Goal: Navigation & Orientation: Find specific page/section

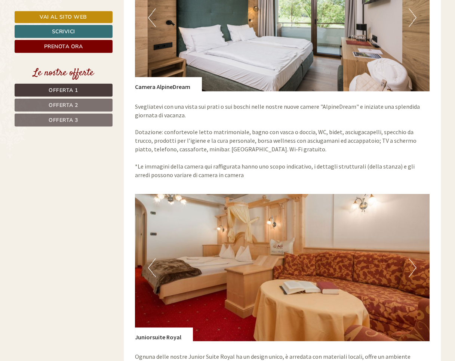
scroll to position [271, 0]
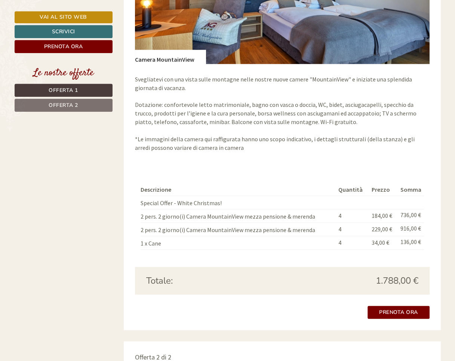
scroll to position [631, 0]
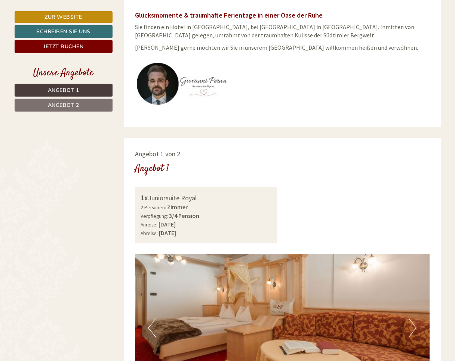
scroll to position [199, 0]
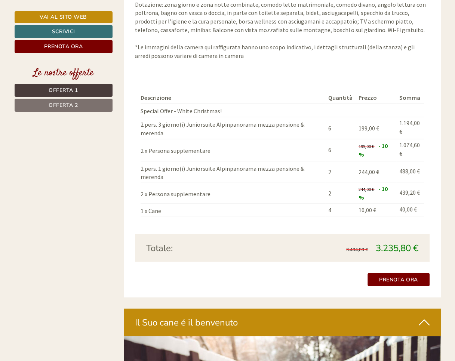
scroll to position [997, 0]
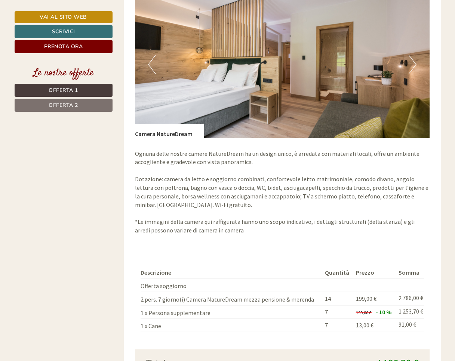
scroll to position [1169, 0]
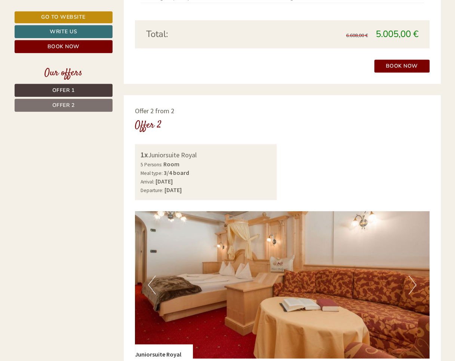
scroll to position [547, 0]
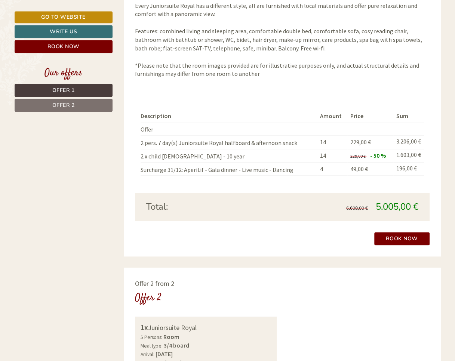
scroll to position [697, 0]
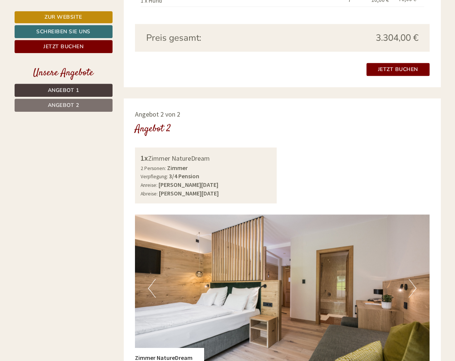
scroll to position [849, 0]
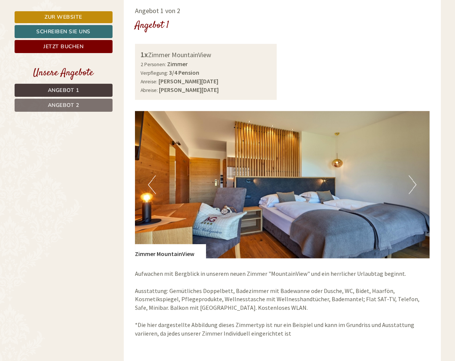
scroll to position [285, 0]
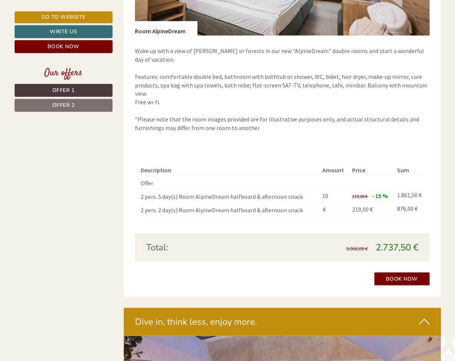
scroll to position [1129, 0]
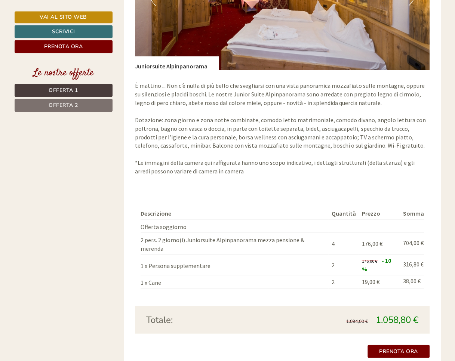
scroll to position [685, 0]
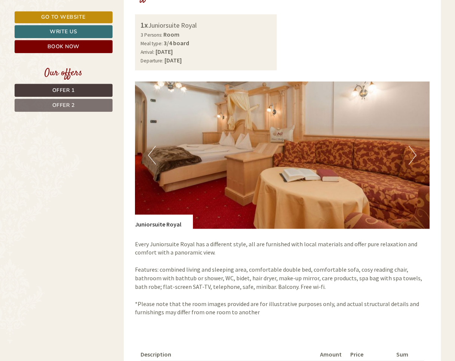
scroll to position [461, 0]
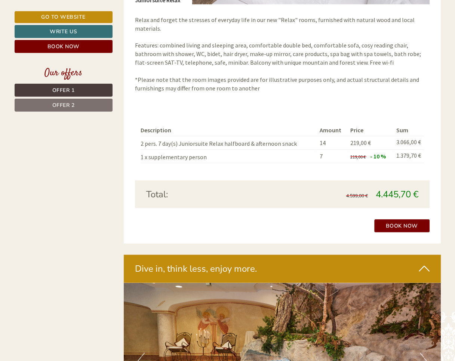
scroll to position [1214, 0]
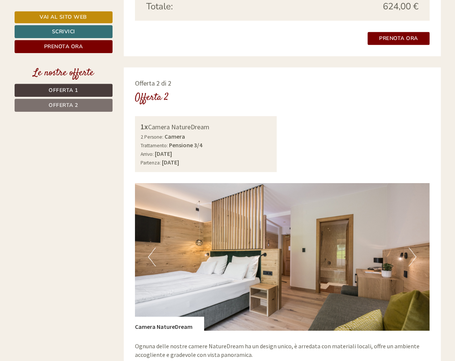
scroll to position [685, 0]
